Goal: Task Accomplishment & Management: Complete application form

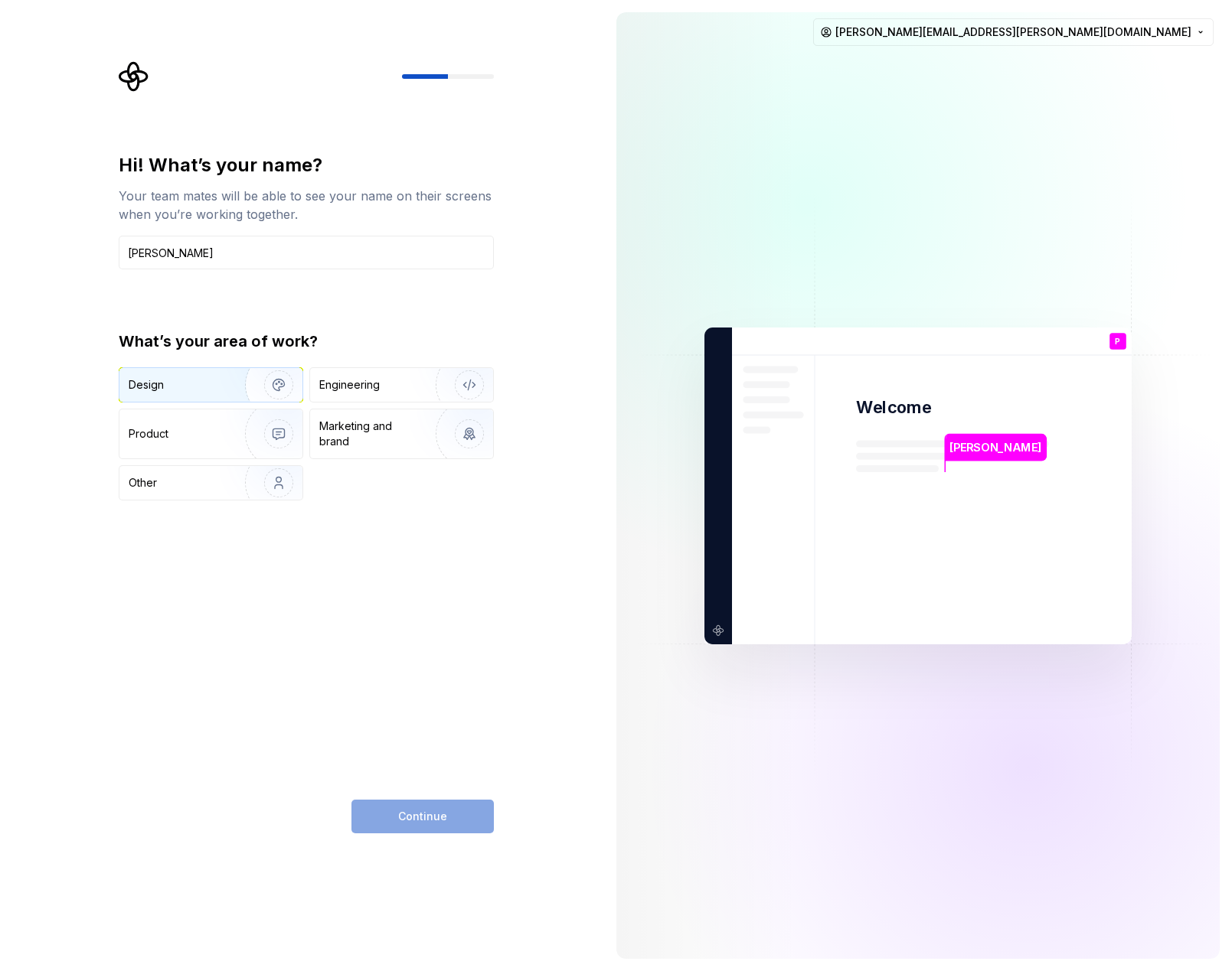
type input "[PERSON_NAME]"
click at [214, 386] on div "Design" at bounding box center [177, 385] width 97 height 15
click at [435, 817] on span "Continue" at bounding box center [422, 816] width 49 height 15
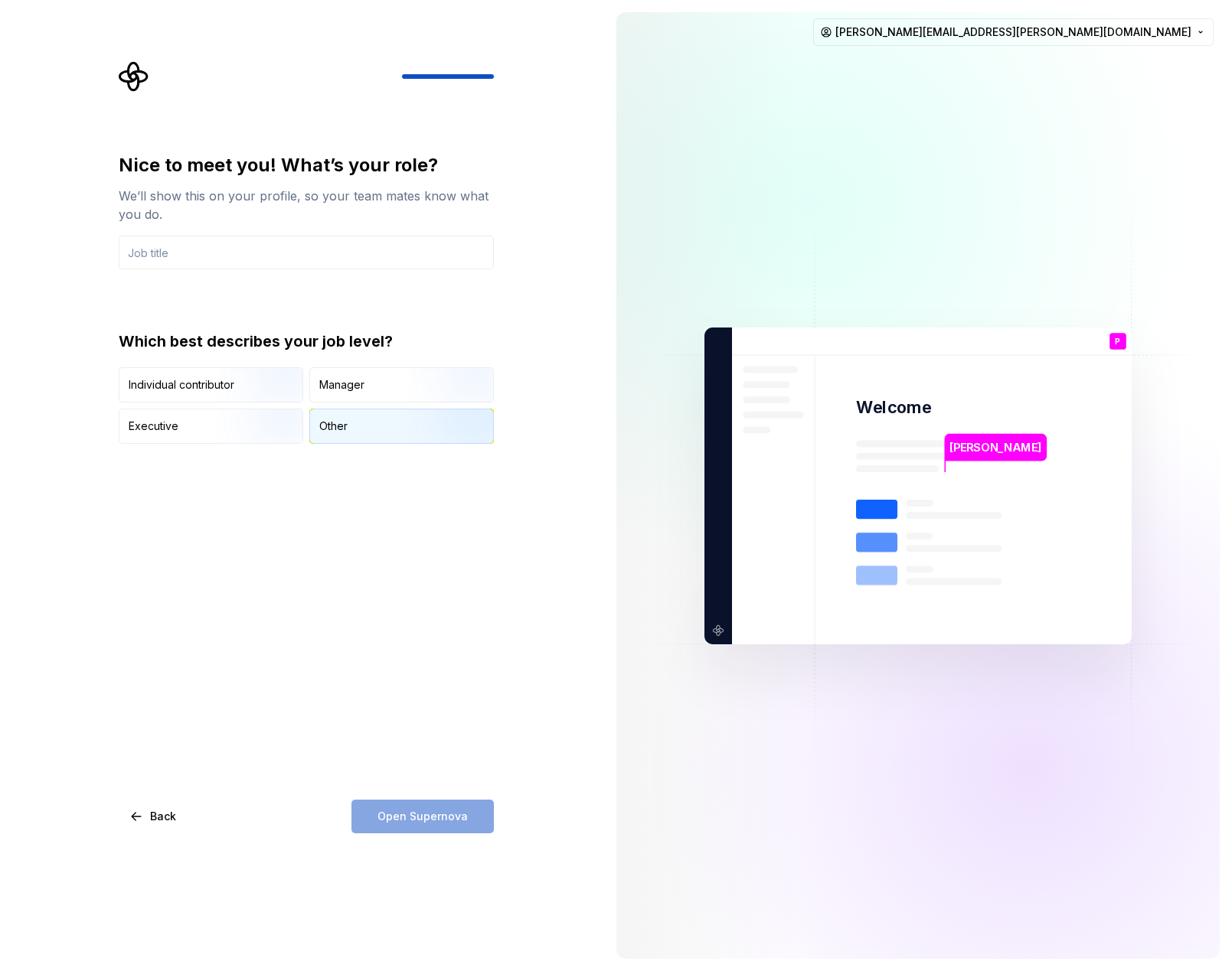
click at [352, 428] on div "Other" at bounding box center [402, 426] width 183 height 34
click at [399, 874] on div "Nice to meet you! What’s your role? We’ll show this on your profile, so your te…" at bounding box center [302, 486] width 604 height 971
click at [180, 255] on input "text" at bounding box center [306, 253] width 375 height 34
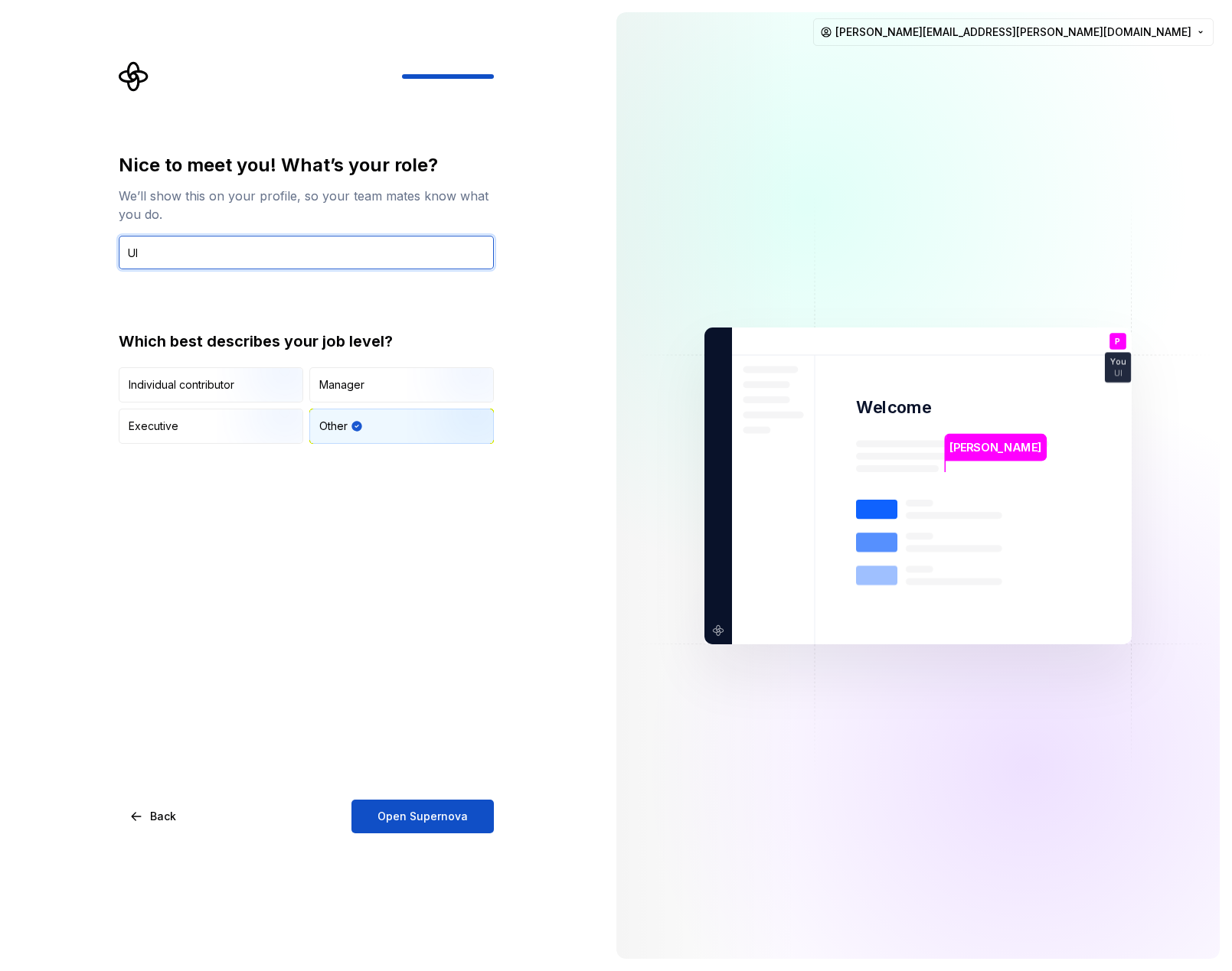
type input "U"
type input "Lead UI Designer"
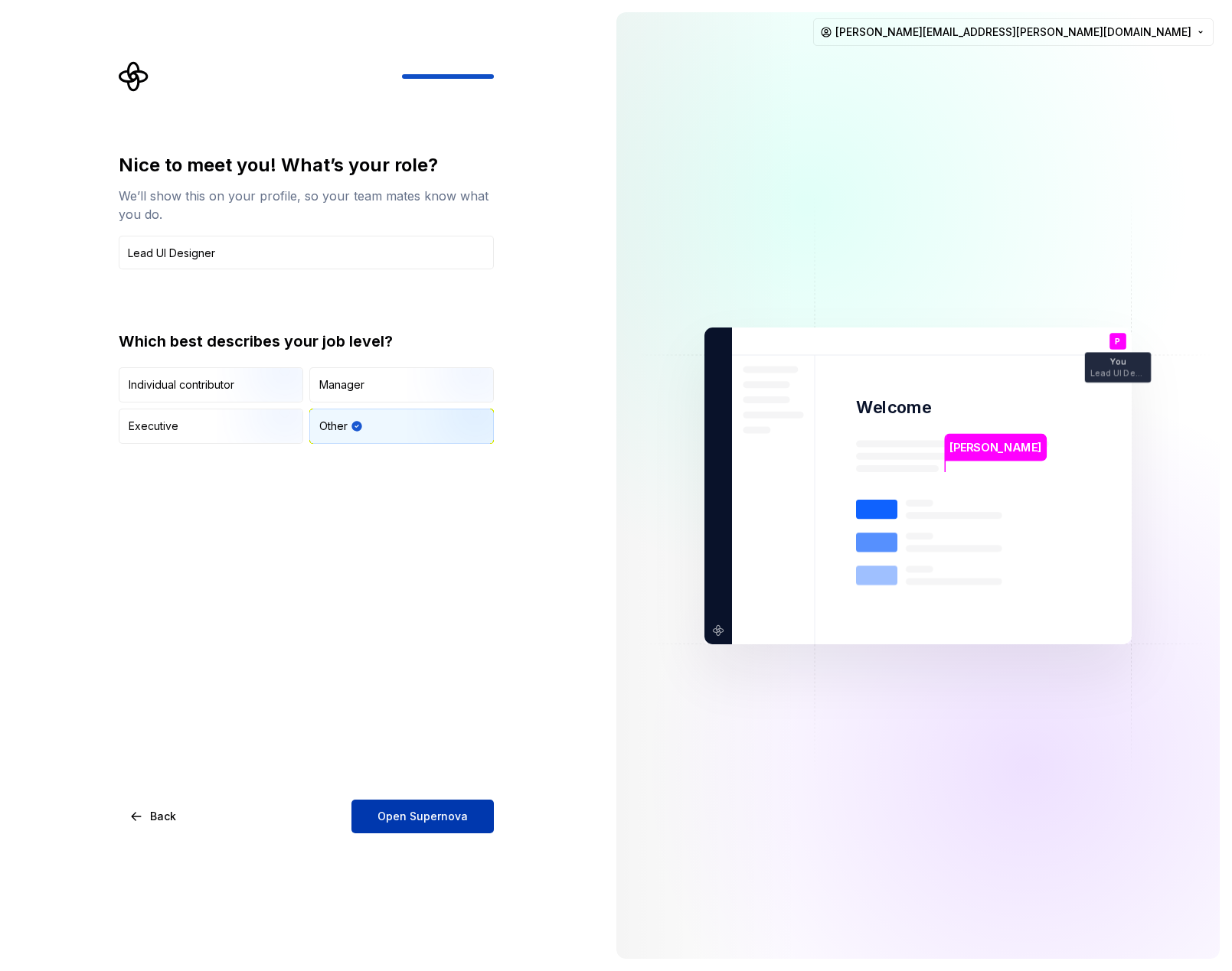
click at [432, 821] on span "Open Supernova" at bounding box center [422, 816] width 90 height 15
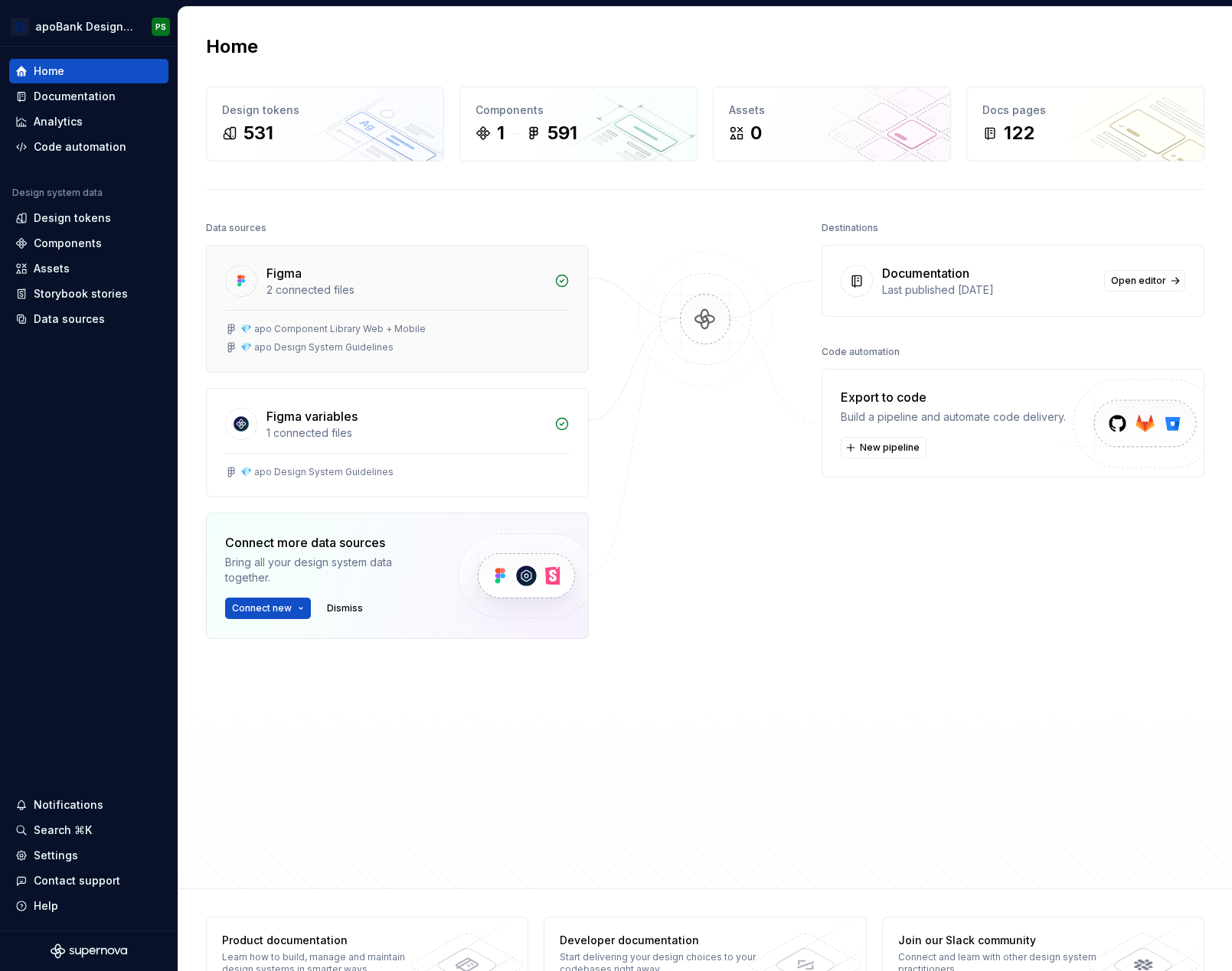
click at [301, 289] on div "2 connected files" at bounding box center [406, 290] width 278 height 15
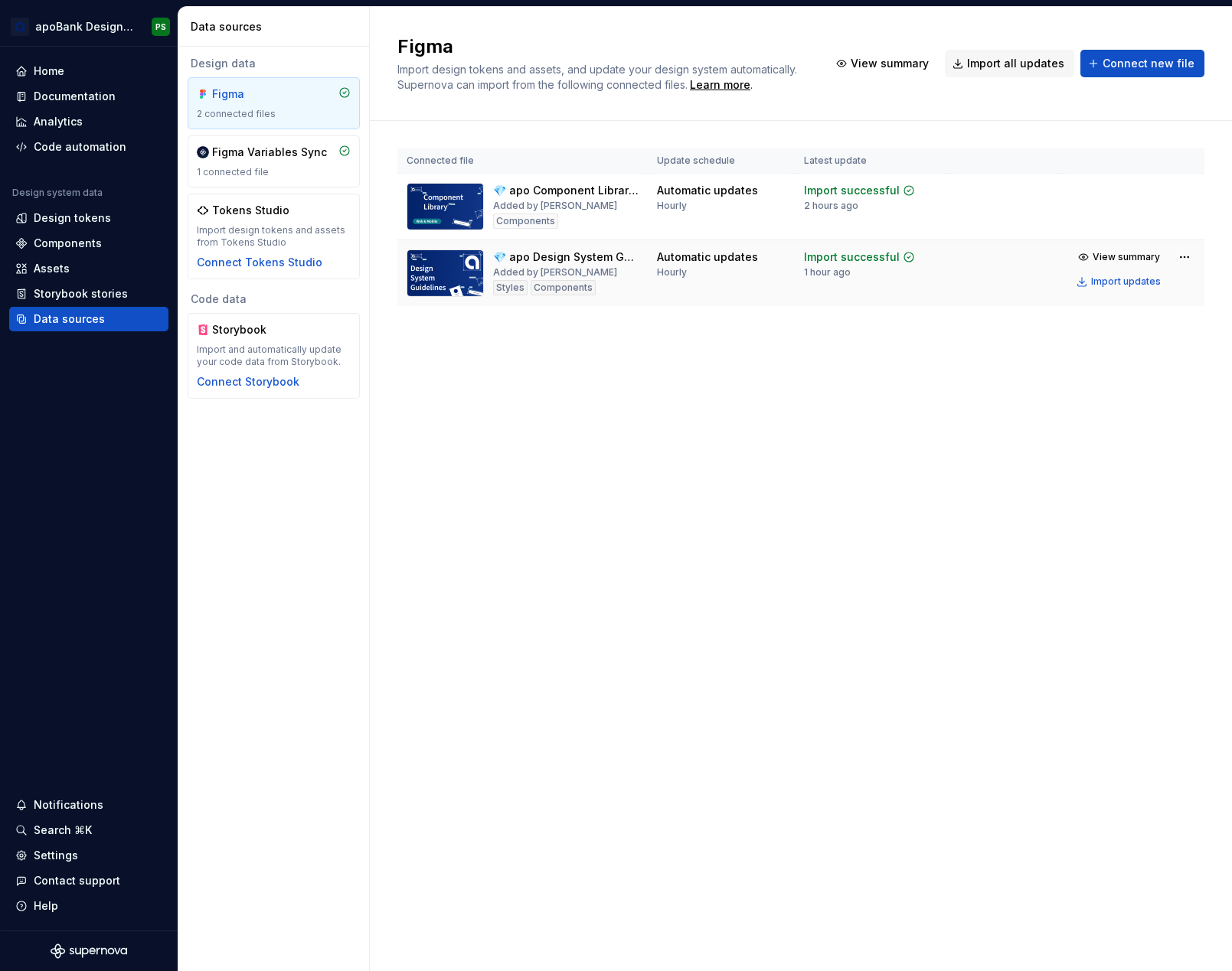
drag, startPoint x: 512, startPoint y: 286, endPoint x: 535, endPoint y: 286, distance: 23.0
click at [512, 286] on div "Styles" at bounding box center [510, 287] width 34 height 15
click at [574, 291] on div "Components" at bounding box center [562, 287] width 65 height 15
click at [44, 74] on div "Home" at bounding box center [49, 70] width 30 height 15
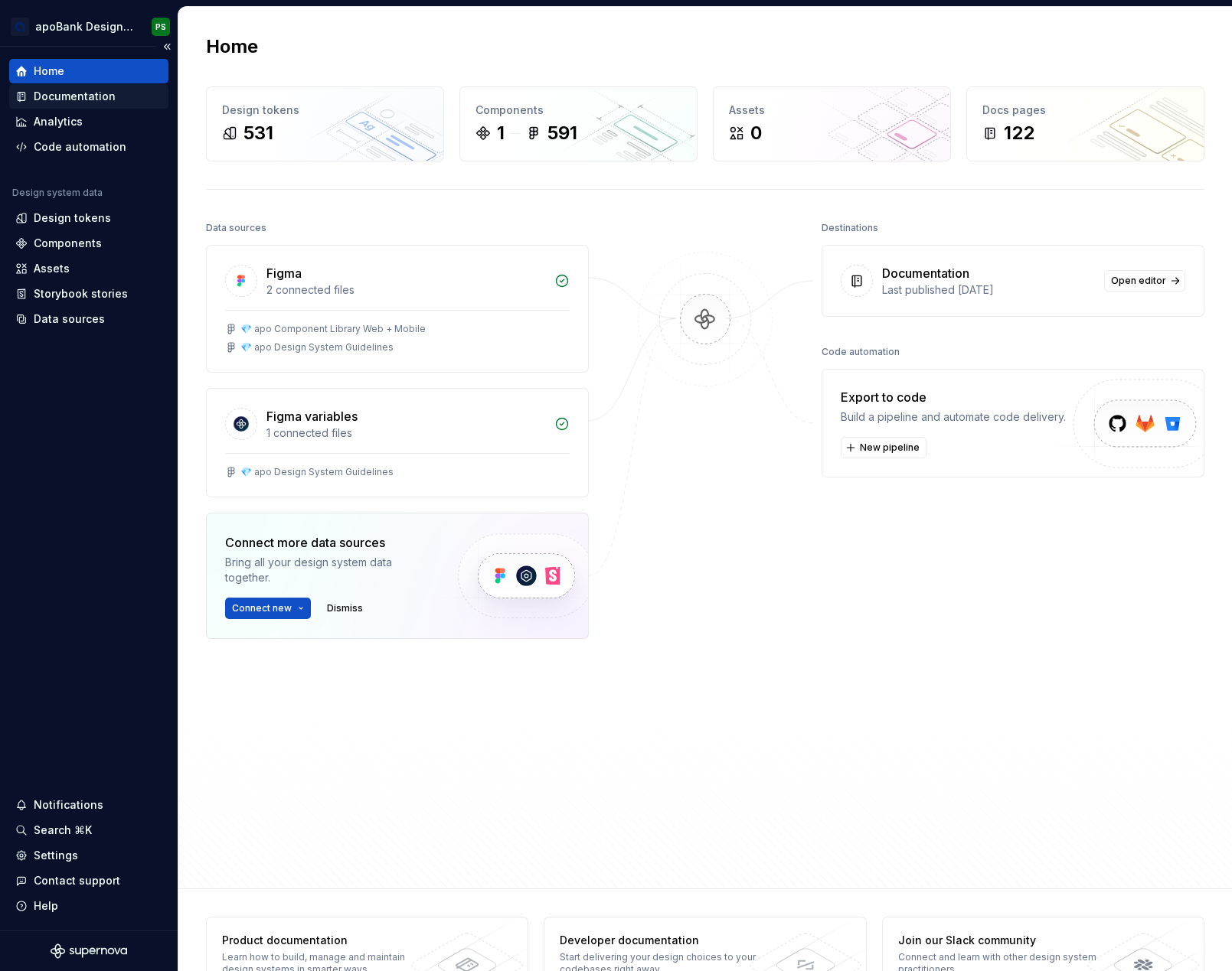
click at [70, 98] on div "Documentation" at bounding box center [74, 96] width 82 height 15
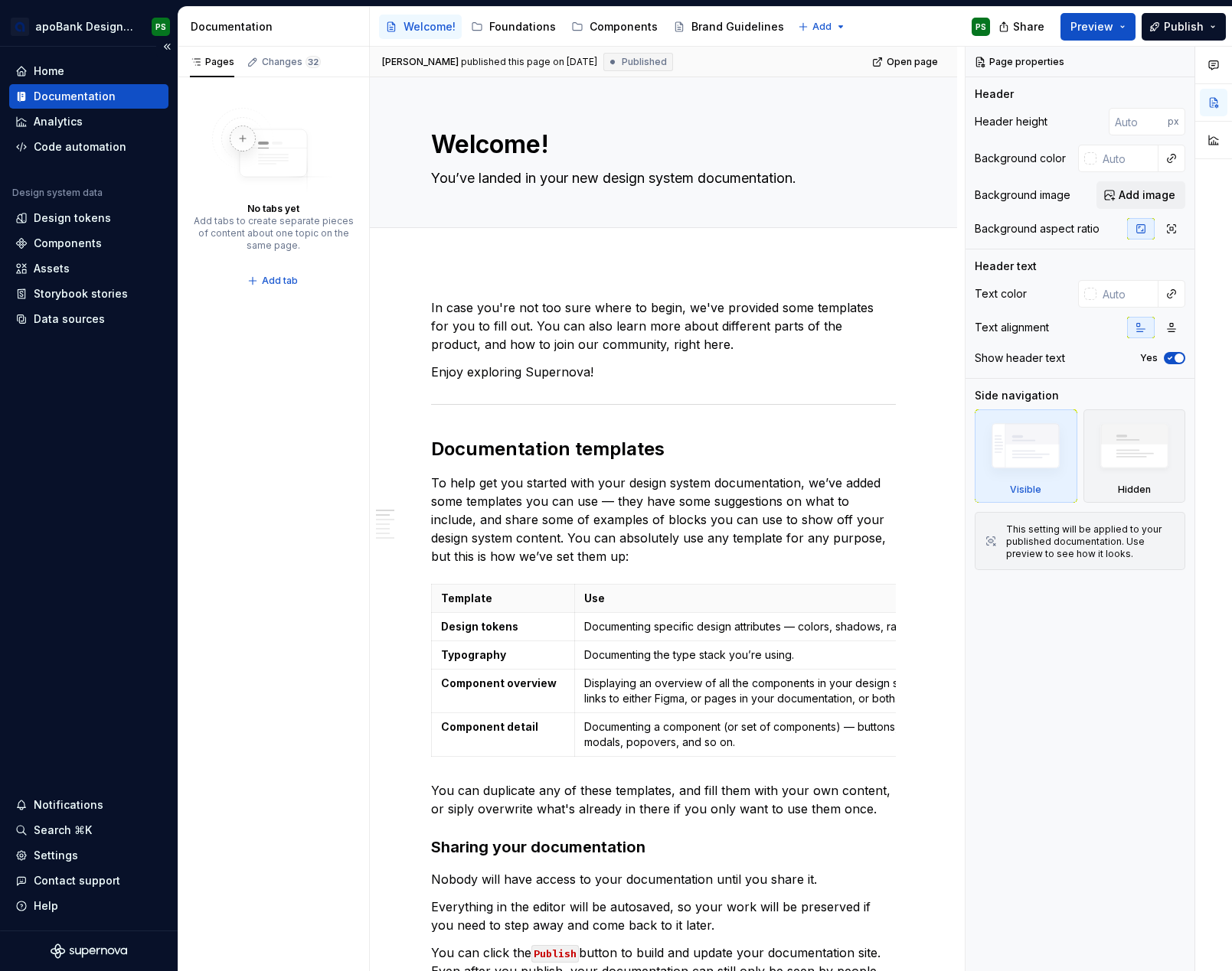
type textarea "*"
click at [69, 127] on div "Analytics" at bounding box center [58, 122] width 49 height 15
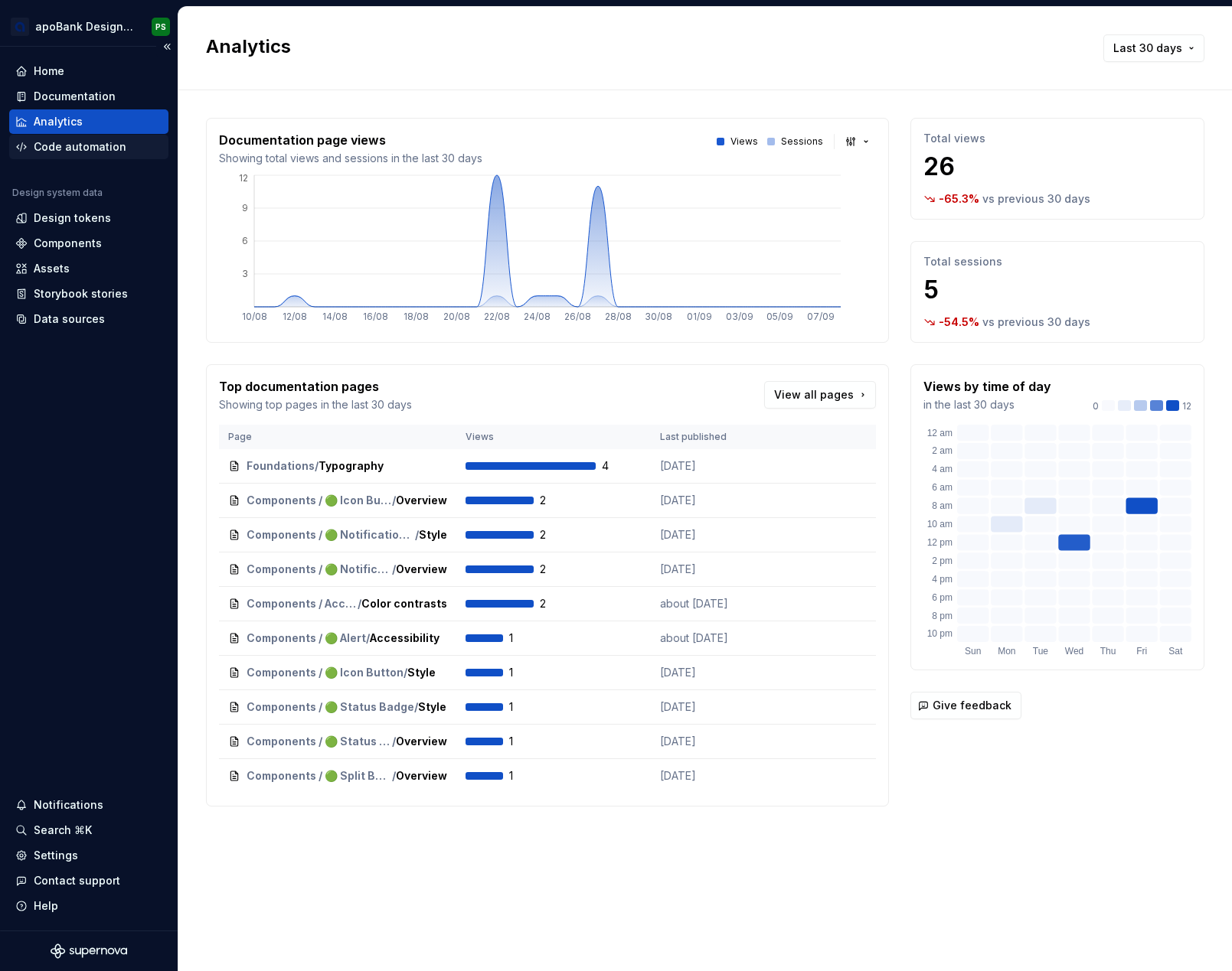
click at [81, 148] on div "Code automation" at bounding box center [80, 146] width 93 height 15
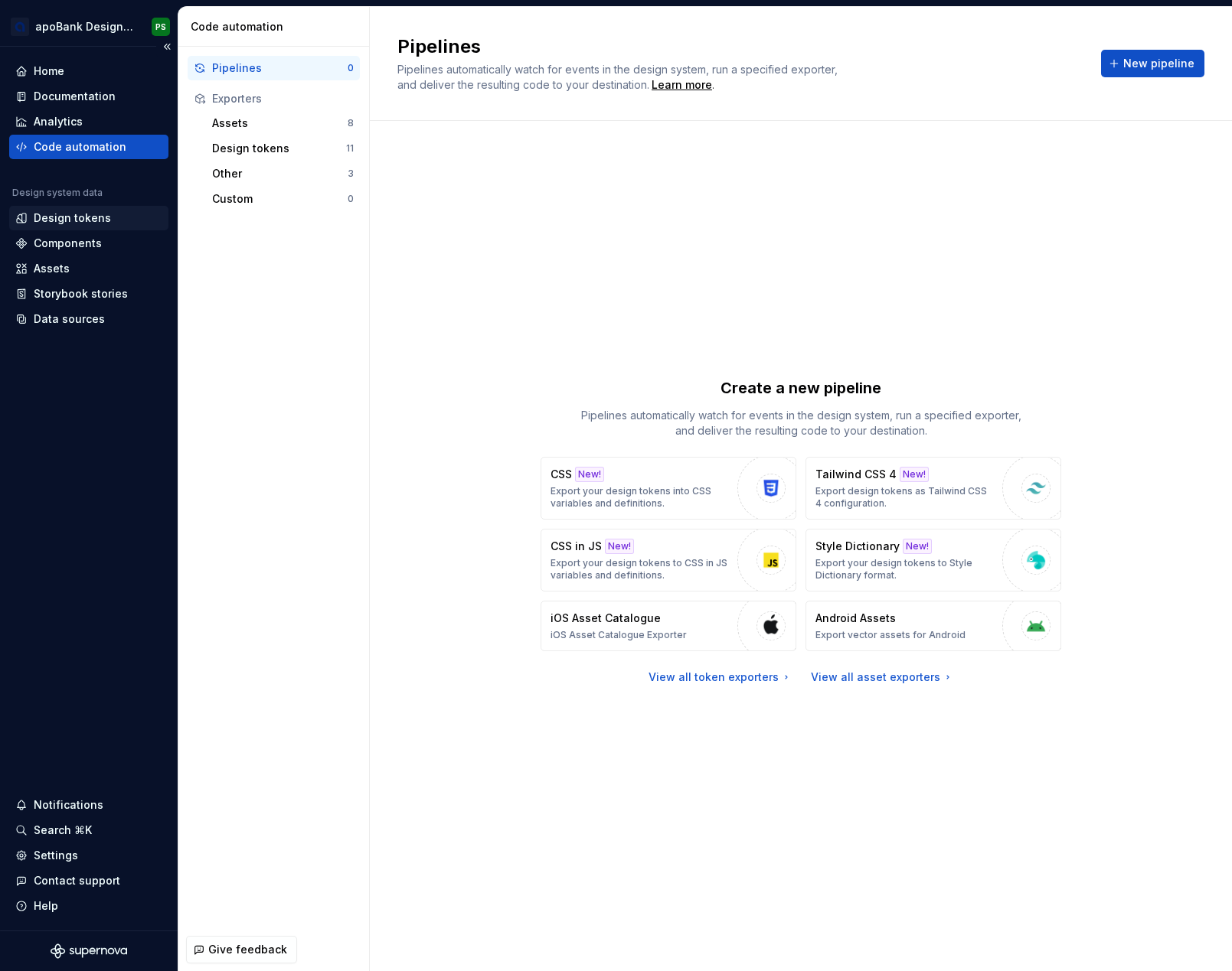
click at [46, 220] on div "Design tokens" at bounding box center [72, 218] width 78 height 15
